Goal: Navigation & Orientation: Find specific page/section

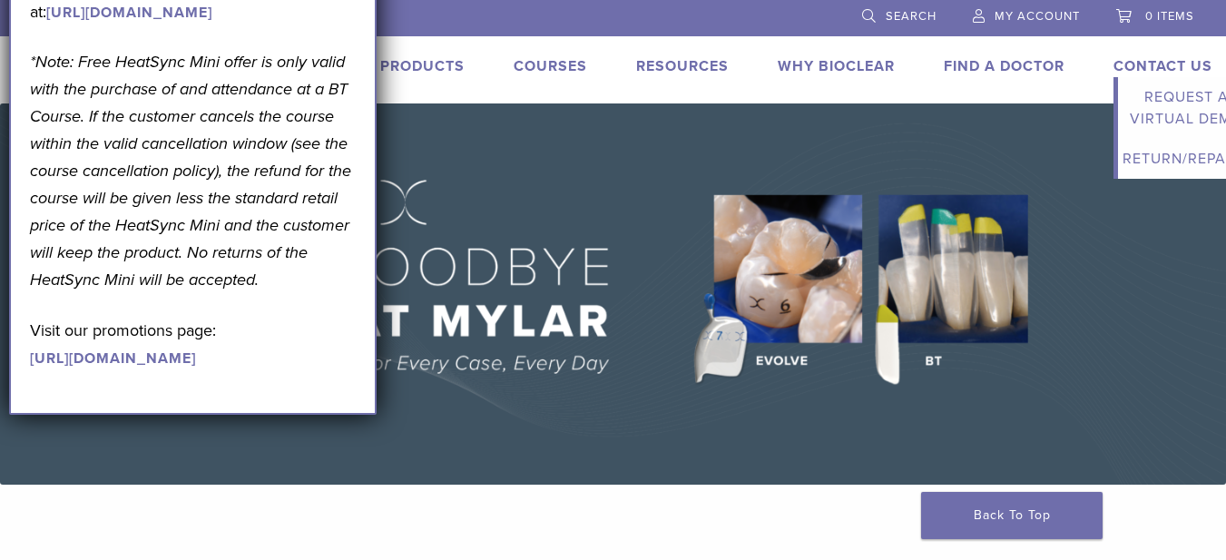
click at [1191, 66] on link "Contact Us" at bounding box center [1163, 66] width 99 height 18
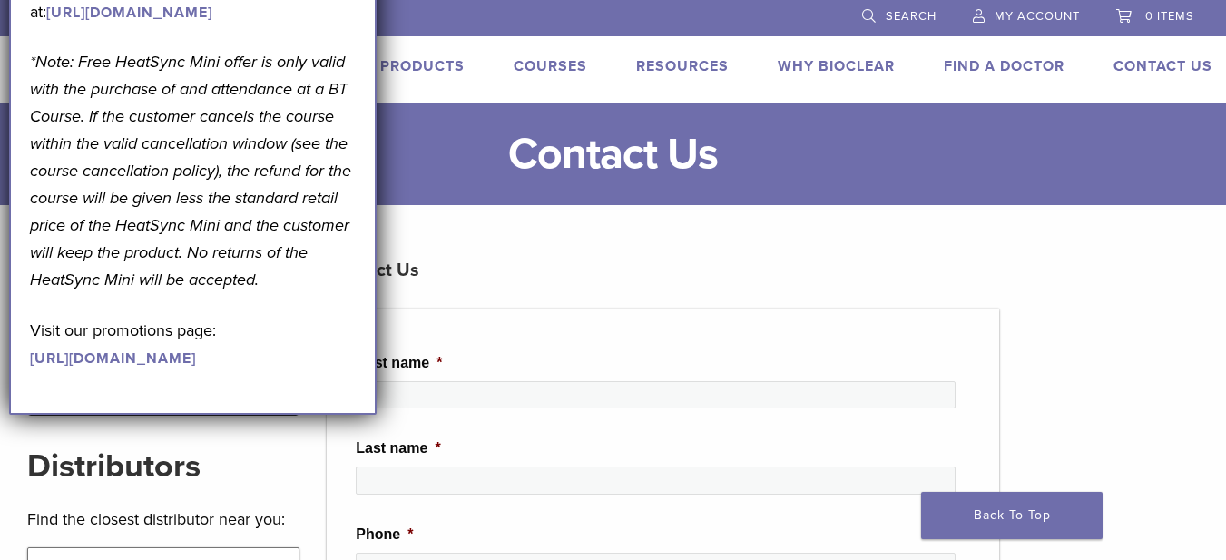
click at [409, 65] on link "Products" at bounding box center [422, 66] width 84 height 18
